Goal: Task Accomplishment & Management: Complete application form

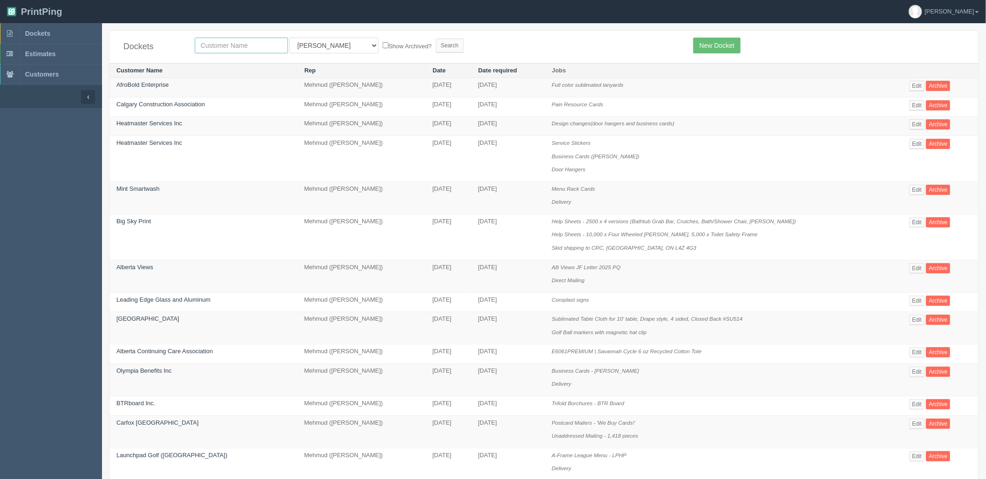
click at [234, 41] on input "text" at bounding box center [241, 46] width 93 height 16
type input "leading"
click at [436, 39] on input "Search" at bounding box center [450, 46] width 28 height 14
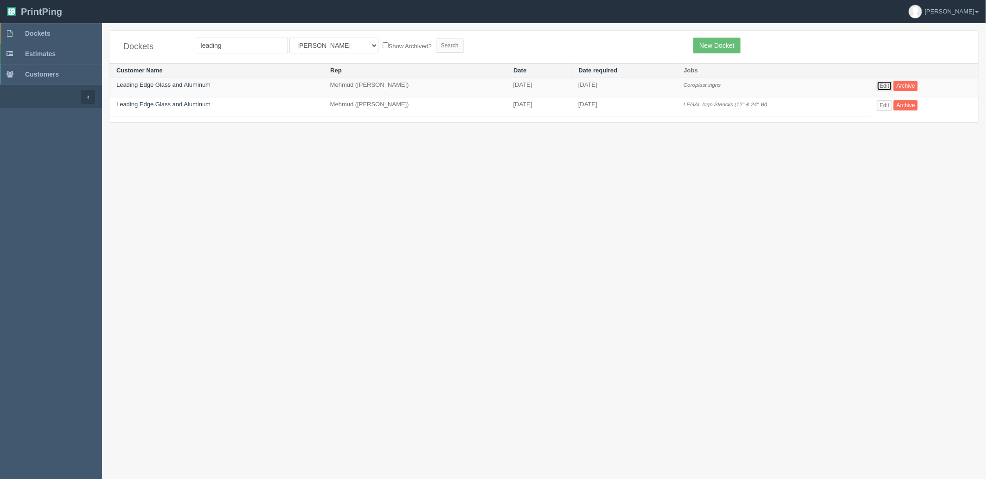
click at [883, 85] on link "Edit" at bounding box center [884, 86] width 15 height 10
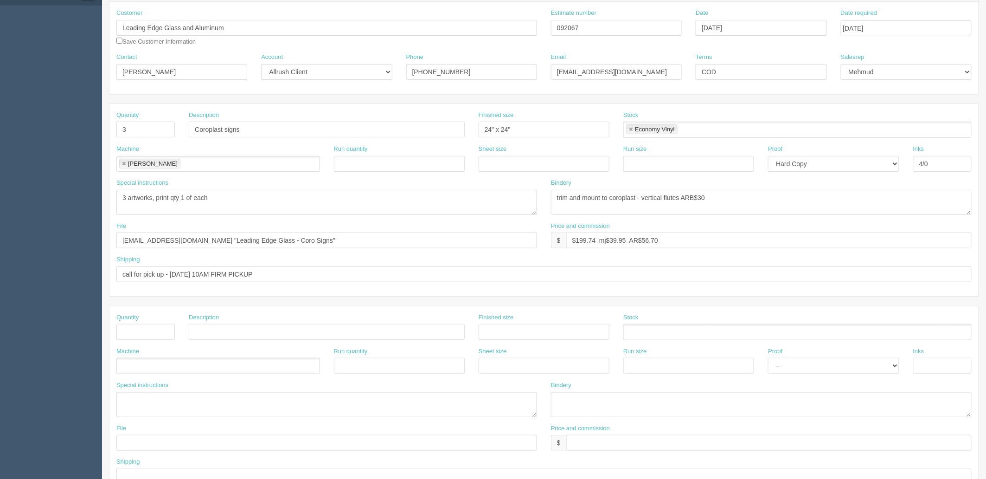
scroll to position [103, 0]
click at [296, 206] on textarea "3 artworks, print qty 1 of each" at bounding box center [326, 201] width 421 height 25
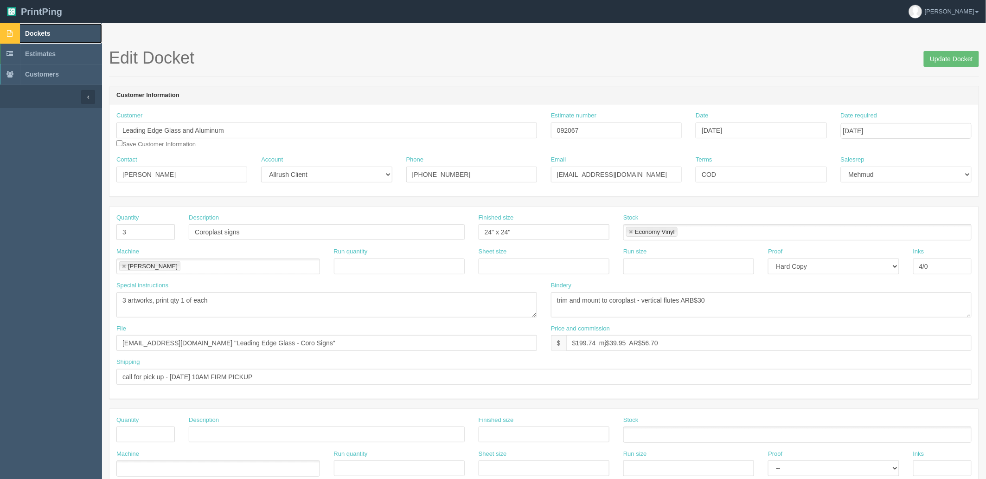
click at [40, 31] on span "Dockets" at bounding box center [37, 33] width 25 height 7
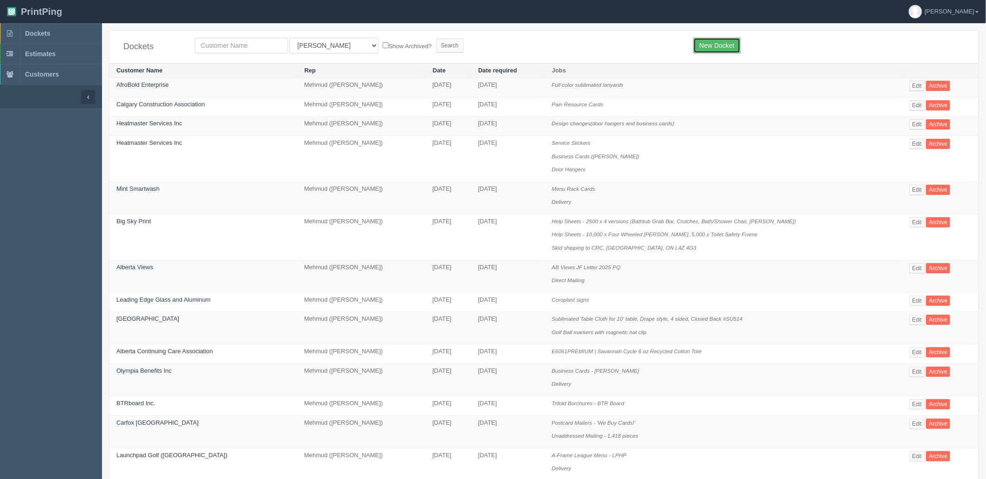
click at [712, 45] on link "New Docket" at bounding box center [717, 46] width 47 height 16
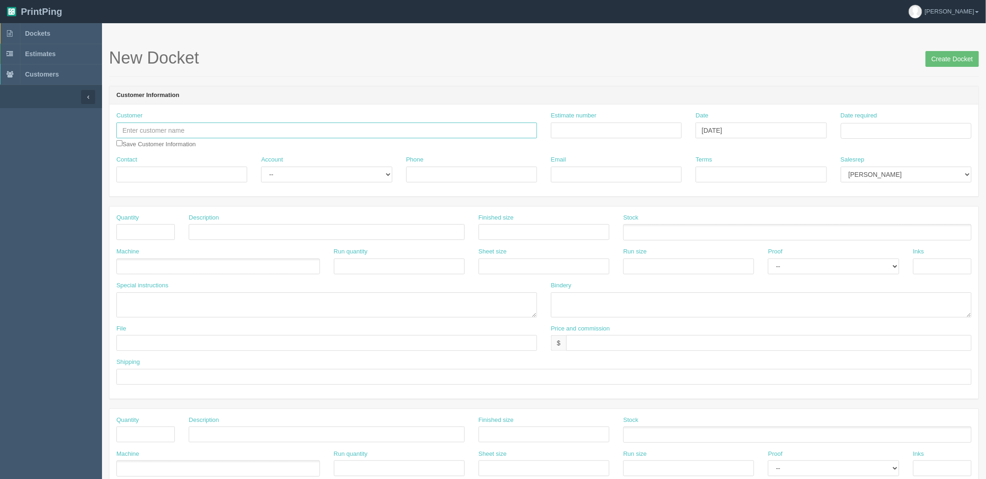
click at [210, 130] on input "text" at bounding box center [326, 130] width 421 height 16
type input "Global Philanthropic Inc. ([GEOGRAPHIC_DATA])"
type input "shipping"
click at [903, 203] on td "14" at bounding box center [900, 206] width 12 height 13
type input "[DATE]"
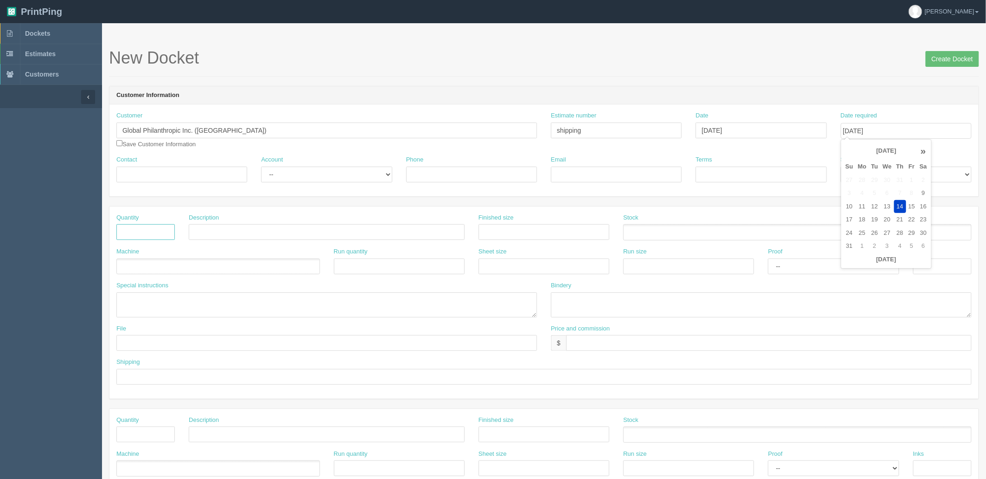
click at [134, 229] on input "text" at bounding box center [145, 232] width 58 height 16
type input "1"
type input "Courier (rollup banner bag spare)"
click at [211, 264] on ul at bounding box center [218, 266] width 204 height 16
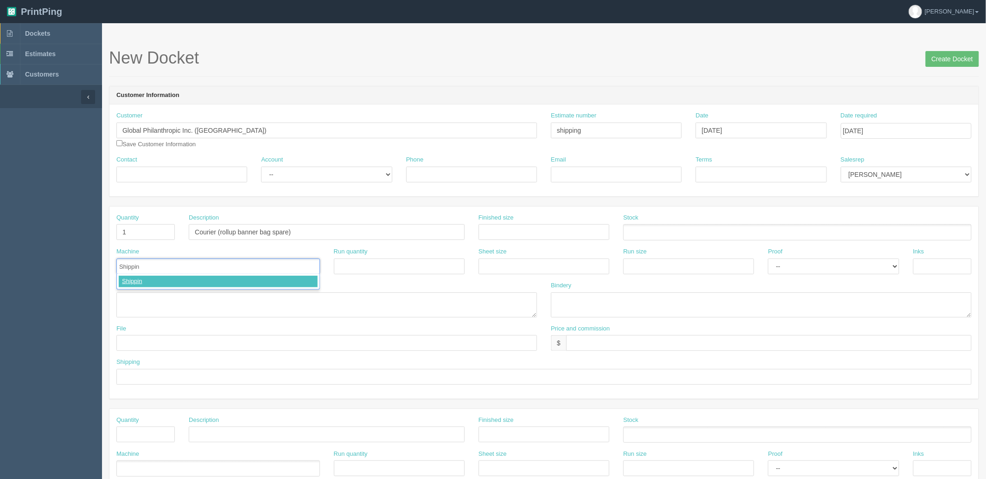
type input "Shipping"
click at [676, 339] on input "text" at bounding box center [768, 343] width 405 height 16
type input "$25 mj$0 AR$5"
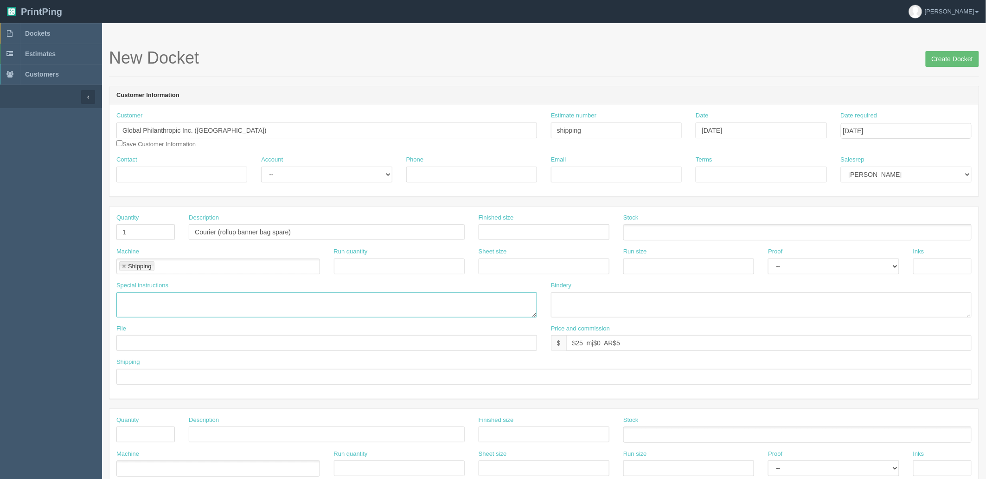
drag, startPoint x: 189, startPoint y: 299, endPoint x: 193, endPoint y: 299, distance: 4.7
click at [189, 299] on textarea at bounding box center [326, 304] width 421 height 25
paste textarea "Jill Cross 4696 Quentin Street SW Calgary. T2T 6E1"
type textarea "ATT: Jill Cross, 4696 Quentin Street SW, Calgary. T2T 6E1"
click at [263, 373] on input "text" at bounding box center [543, 377] width 855 height 16
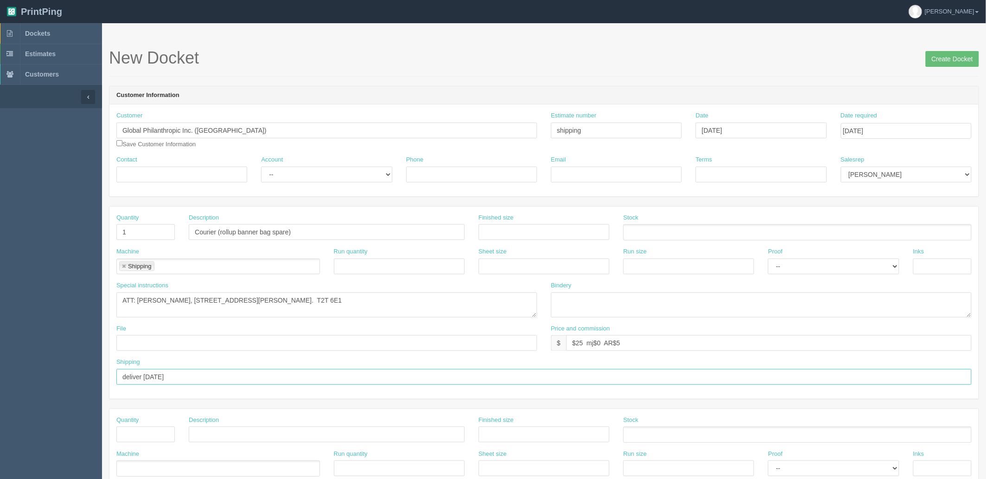
type input "deliver today"
drag, startPoint x: 862, startPoint y: 169, endPoint x: 862, endPoint y: 181, distance: 12.1
click at [862, 169] on select "Mark Mikayla Aly Arif Stacy Rebecca Matthew Viki Phil Greg Jim Sam Brandon Fran…" at bounding box center [906, 175] width 131 height 16
select select "8"
click at [841, 167] on select "Mark Mikayla Aly Arif Stacy Rebecca Matthew Viki Phil Greg Jim Sam Brandon Fran…" at bounding box center [906, 175] width 131 height 16
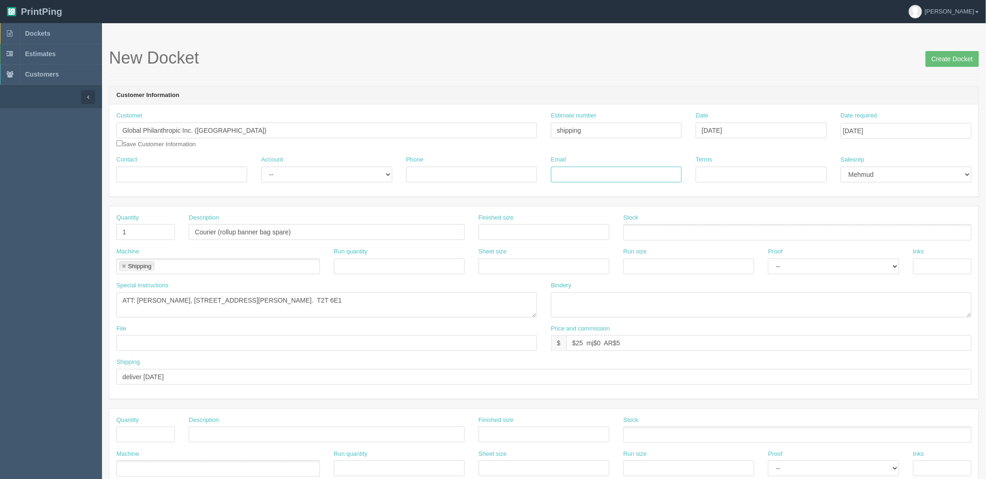
click at [610, 173] on input "Email" at bounding box center [616, 175] width 131 height 16
paste input "Jill Cross <j.c@globalphilanthropic.ca>"
type input "j.c@globalphilanthropic.ca"
click at [781, 171] on input "Terms" at bounding box center [761, 175] width 131 height 16
type input "COD"
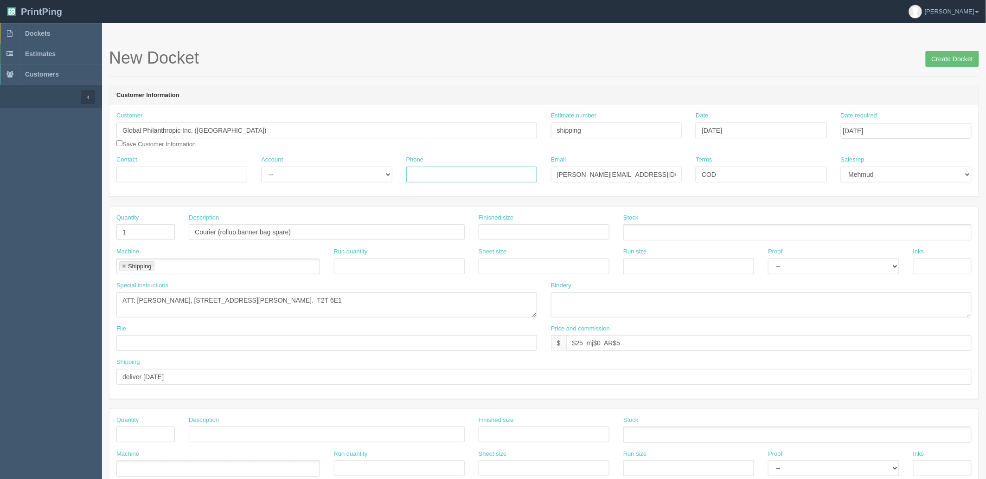
drag, startPoint x: 443, startPoint y: 171, endPoint x: 450, endPoint y: 185, distance: 15.8
click at [443, 171] on input "Phone" at bounding box center [471, 175] width 131 height 16
paste input "403-835-0860"
drag, startPoint x: 424, startPoint y: 174, endPoint x: 374, endPoint y: 178, distance: 49.4
click at [387, 175] on div "Contact Account -- Existing Client Allrush Client Rep Client Phone 403-835-0860…" at bounding box center [543, 172] width 869 height 34
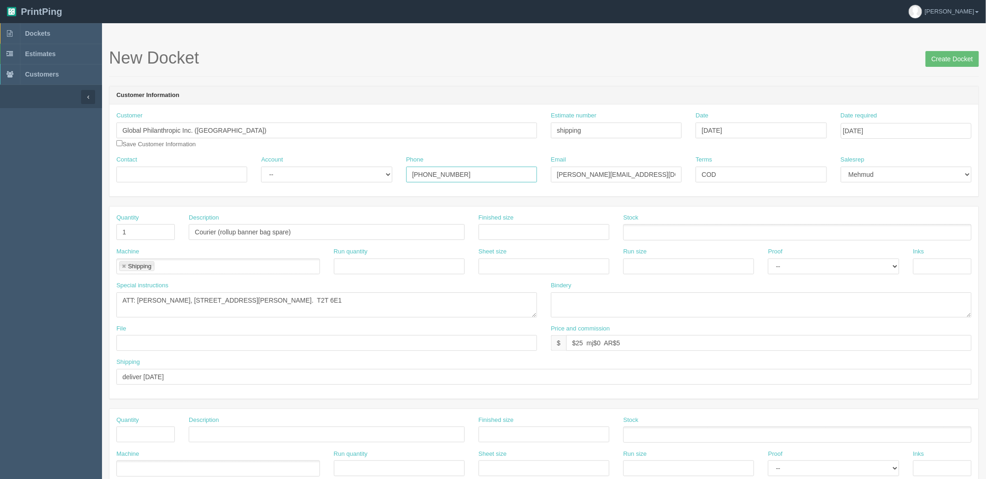
type input "403-835-0860"
drag, startPoint x: 359, startPoint y: 175, endPoint x: 343, endPoint y: 181, distance: 16.6
click at [359, 175] on select "-- Existing Client Allrush Client Rep Client" at bounding box center [326, 175] width 131 height 16
select select "Allrush Client"
click at [261, 167] on select "-- Existing Client Allrush Client Rep Client" at bounding box center [326, 175] width 131 height 16
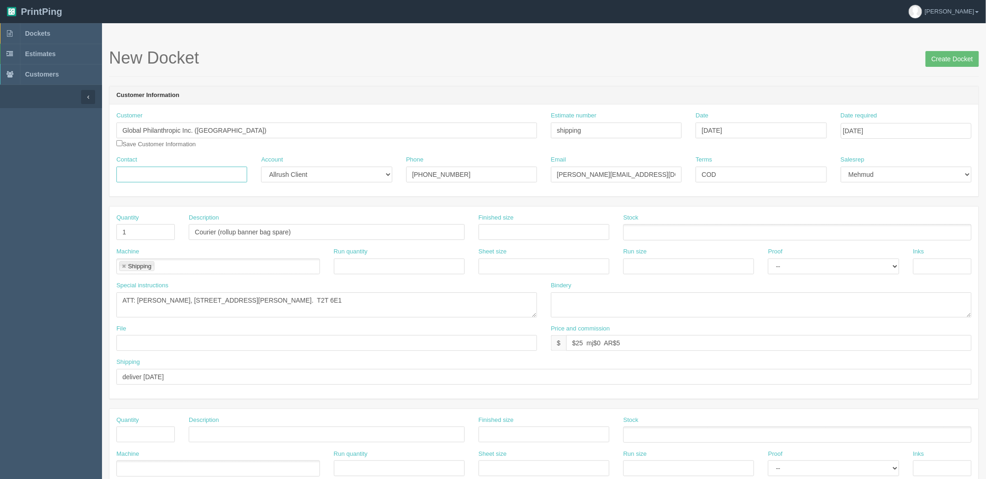
click at [206, 177] on input "Contact" at bounding box center [181, 175] width 131 height 16
type input "H"
type input "Jill Cross"
click at [944, 57] on input "Create Docket" at bounding box center [952, 59] width 53 height 16
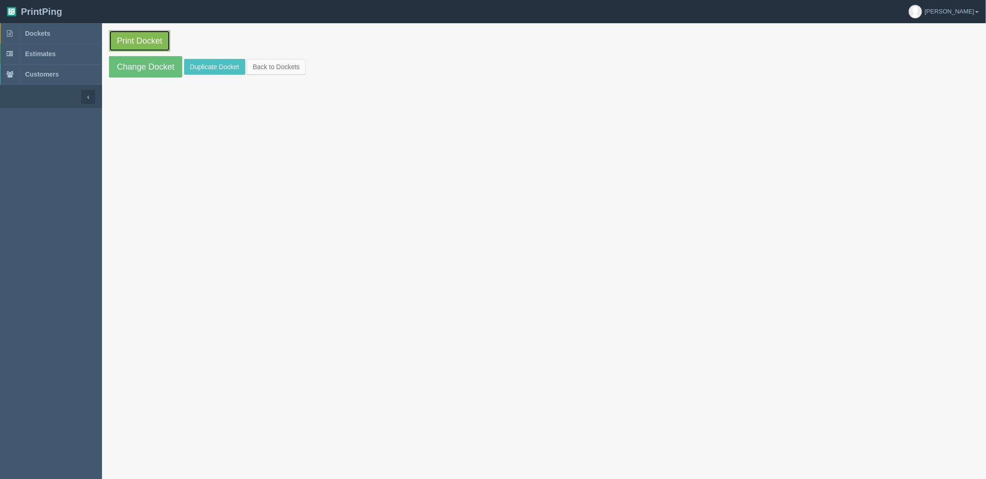
click at [124, 39] on link "Print Docket" at bounding box center [139, 40] width 61 height 21
click at [56, 37] on link "Dockets" at bounding box center [51, 33] width 102 height 20
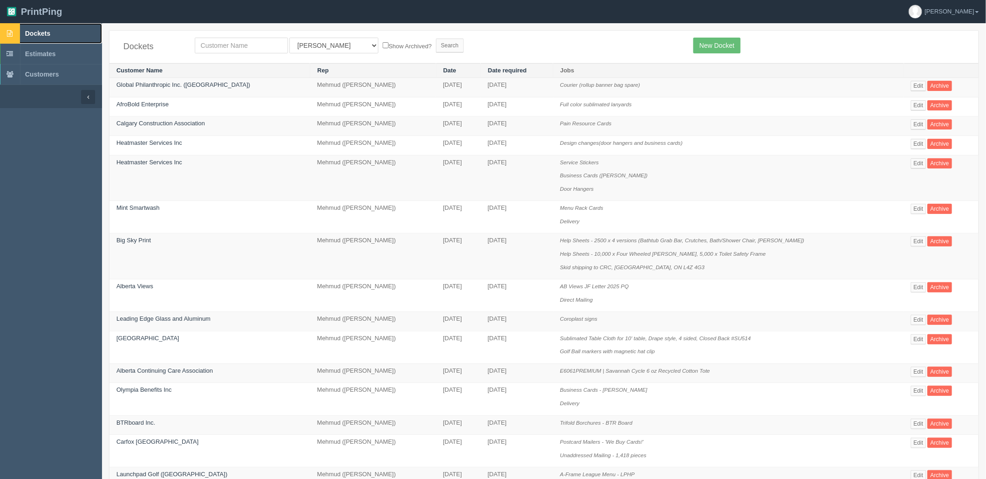
click at [66, 36] on link "Dockets" at bounding box center [51, 33] width 102 height 20
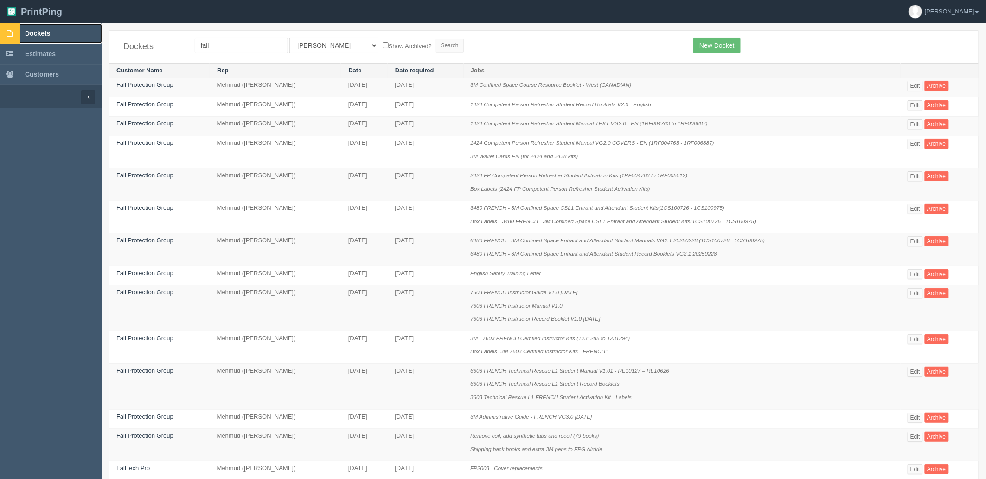
click at [43, 27] on link "Dockets" at bounding box center [51, 33] width 102 height 20
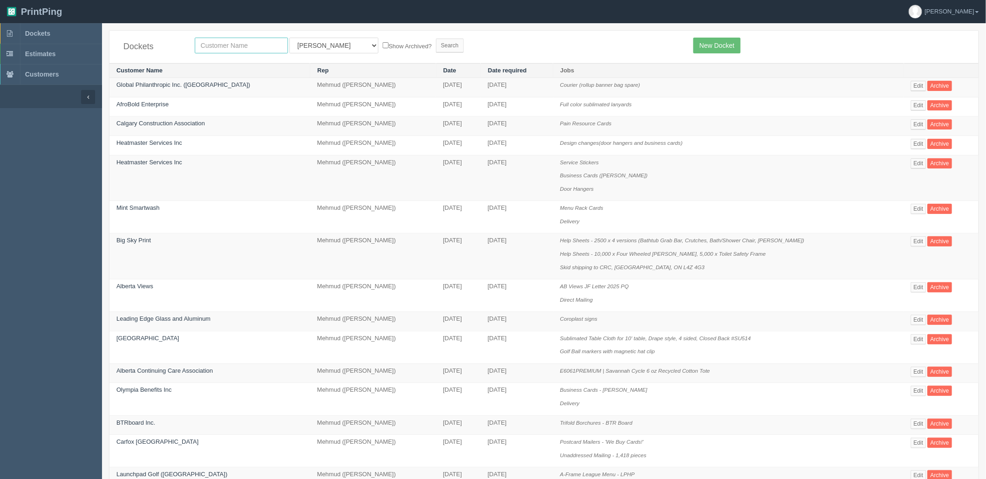
click at [235, 44] on input "text" at bounding box center [241, 46] width 93 height 16
